Goal: Entertainment & Leisure: Consume media (video, audio)

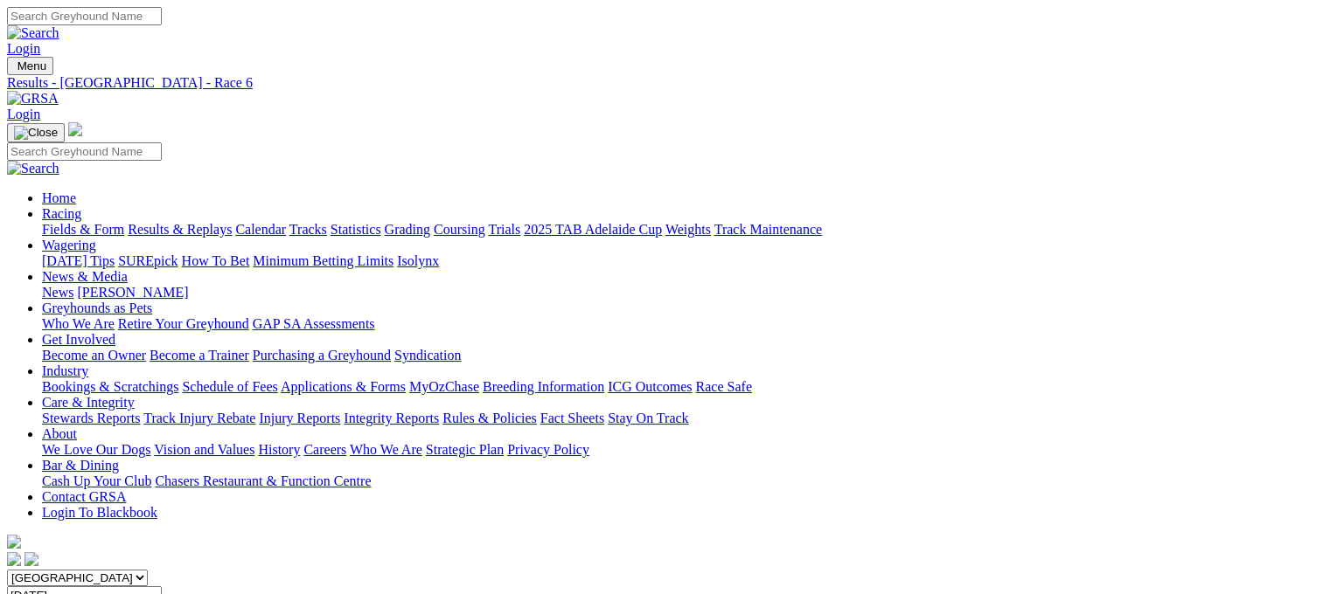
click at [228, 222] on link "Results & Replays" at bounding box center [180, 229] width 104 height 15
click at [162, 587] on input "Select date" at bounding box center [84, 596] width 155 height 18
type input "[DATE]"
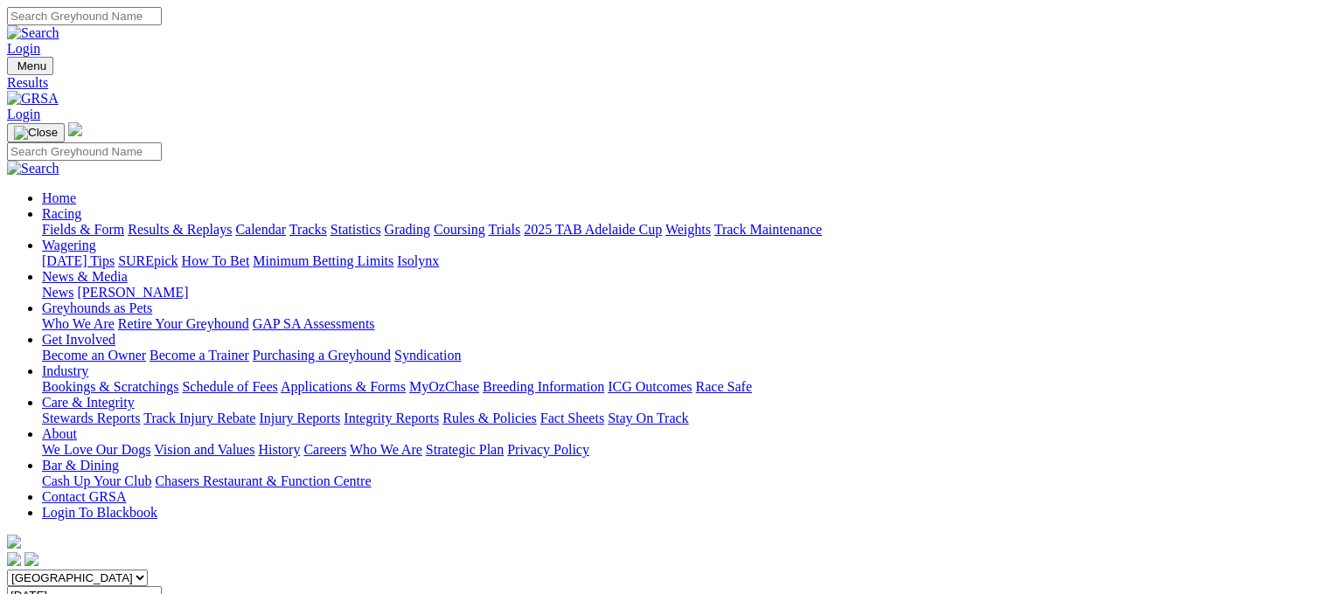
click at [148, 570] on select "South Australia New South Wales Northern Territory Queensland Tasmania Victoria…" at bounding box center [77, 578] width 141 height 17
select select "NSW"
click at [117, 570] on select "South Australia New South Wales Northern Territory Queensland Tasmania Victoria…" at bounding box center [77, 578] width 141 height 17
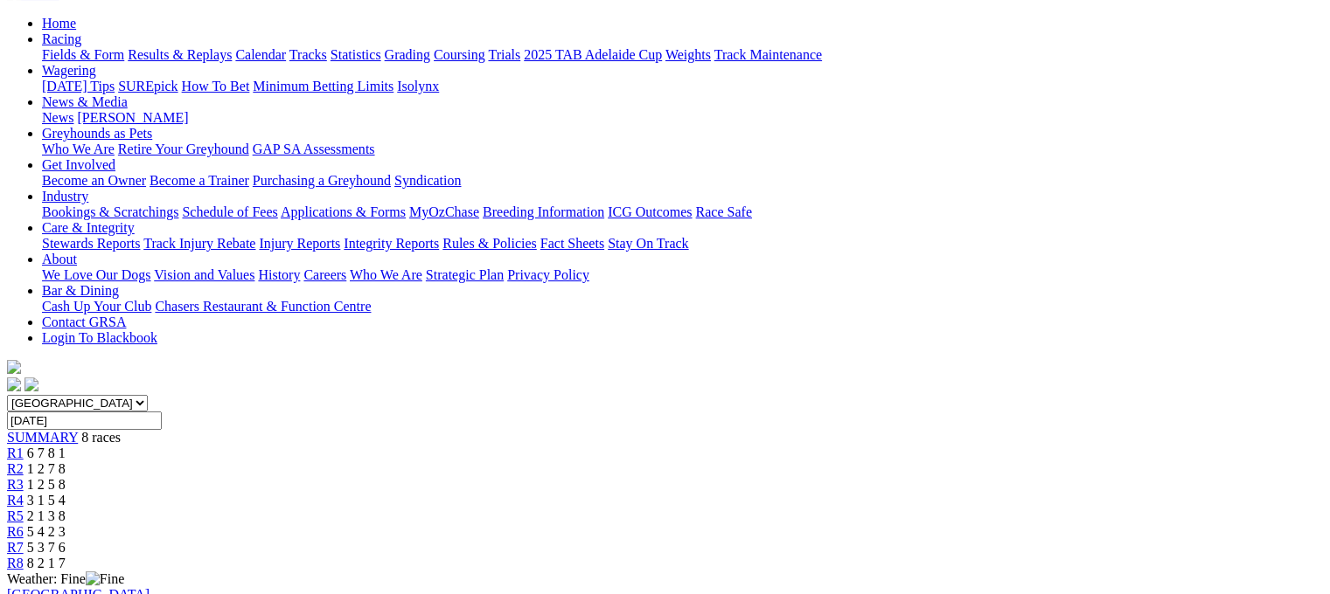
scroll to position [175, 0]
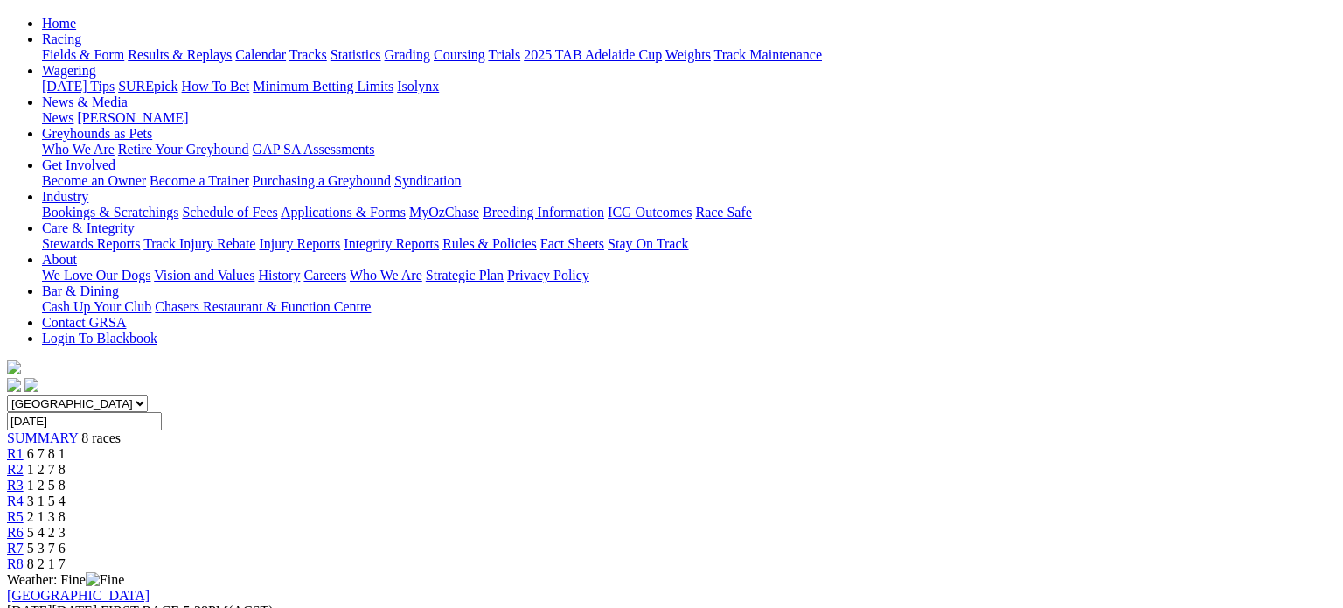
drag, startPoint x: 654, startPoint y: 344, endPoint x: 557, endPoint y: 352, distance: 97.3
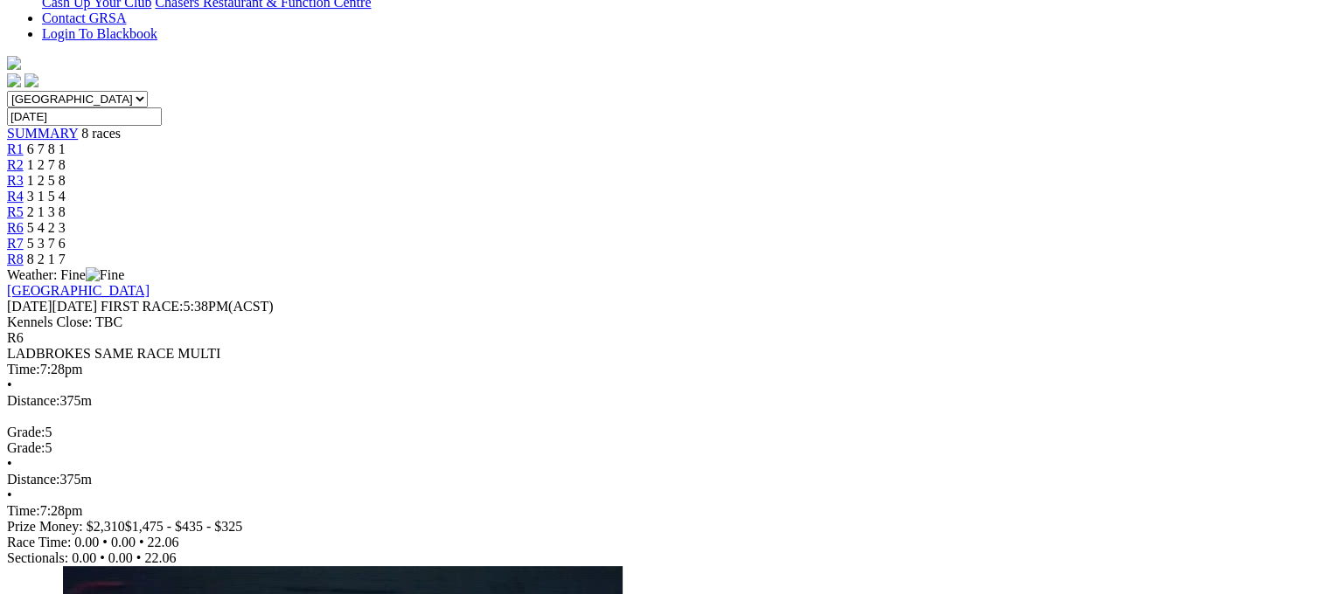
scroll to position [262, 0]
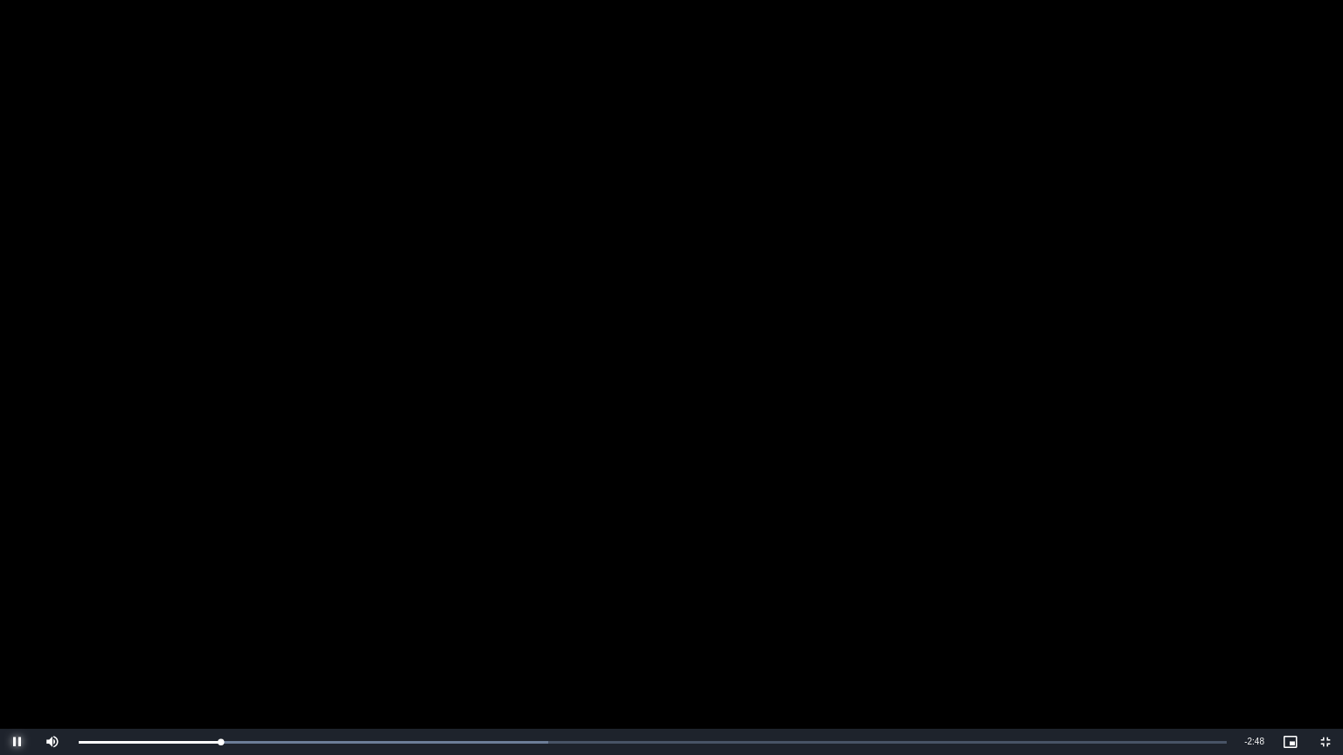
click at [14, 607] on span "Video Player" at bounding box center [17, 742] width 35 height 0
